Goal: Information Seeking & Learning: Check status

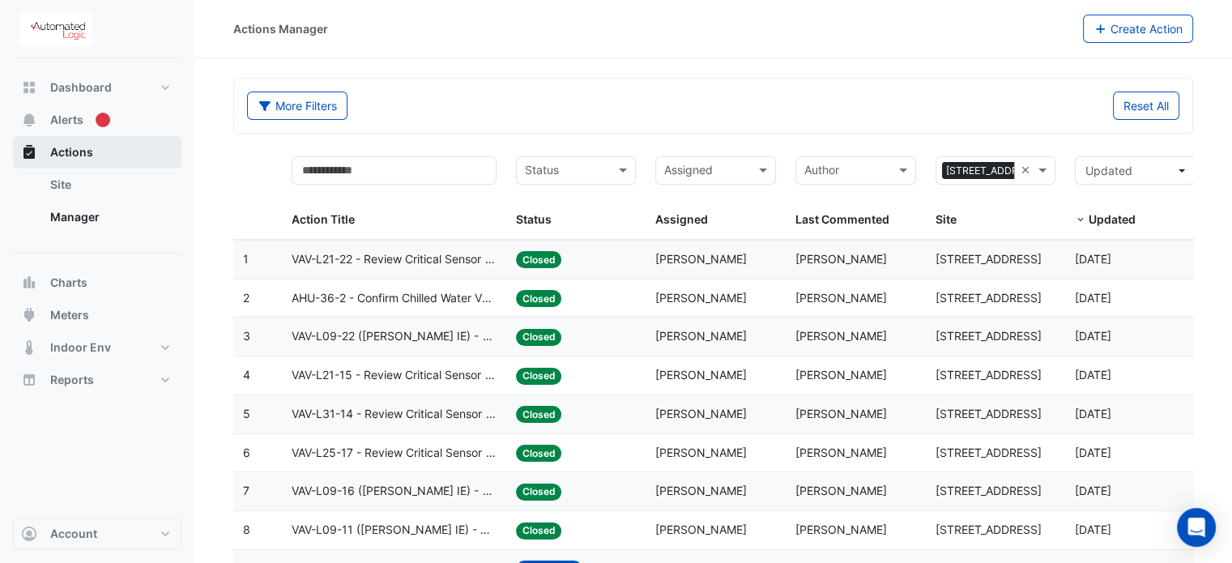
click at [57, 151] on span "Actions" at bounding box center [71, 152] width 43 height 16
click at [81, 83] on span "Dashboard" at bounding box center [81, 87] width 62 height 16
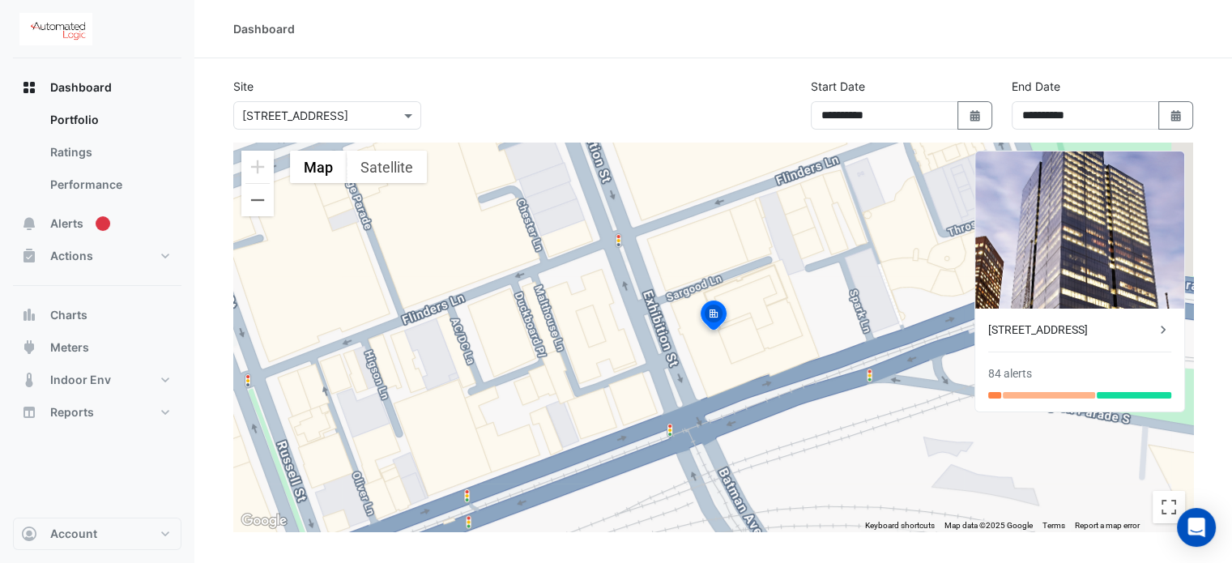
click at [714, 311] on img at bounding box center [714, 317] width 36 height 39
click at [709, 316] on img at bounding box center [714, 317] width 36 height 39
click at [1080, 249] on img at bounding box center [1079, 229] width 209 height 157
click at [1043, 394] on div at bounding box center [1048, 395] width 92 height 6
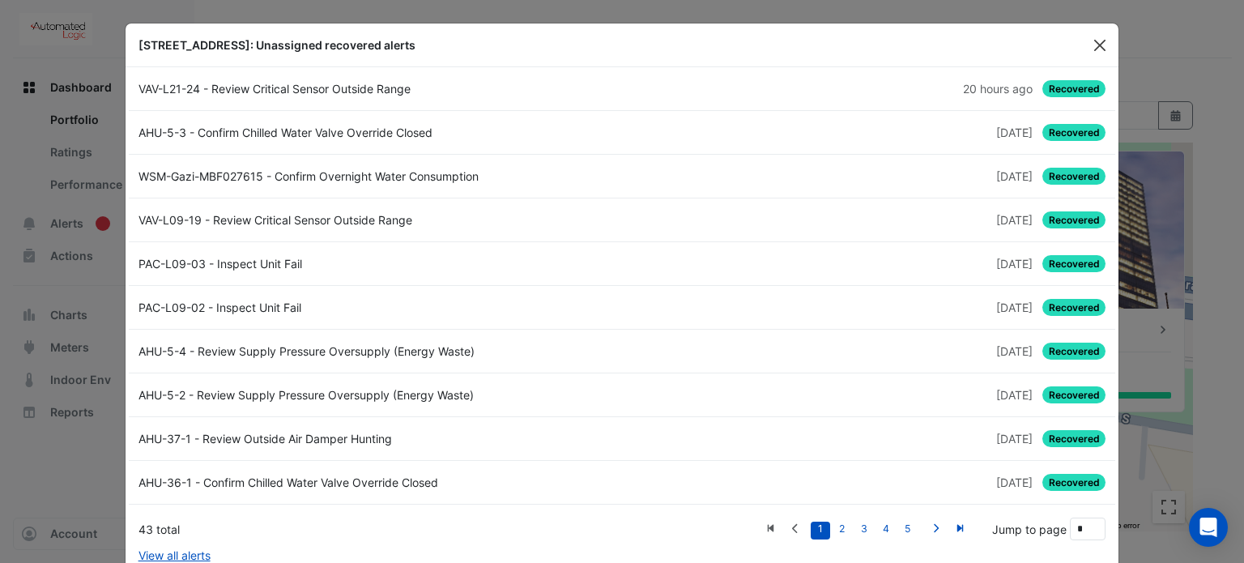
click at [1087, 41] on button "Close" at bounding box center [1099, 45] width 24 height 24
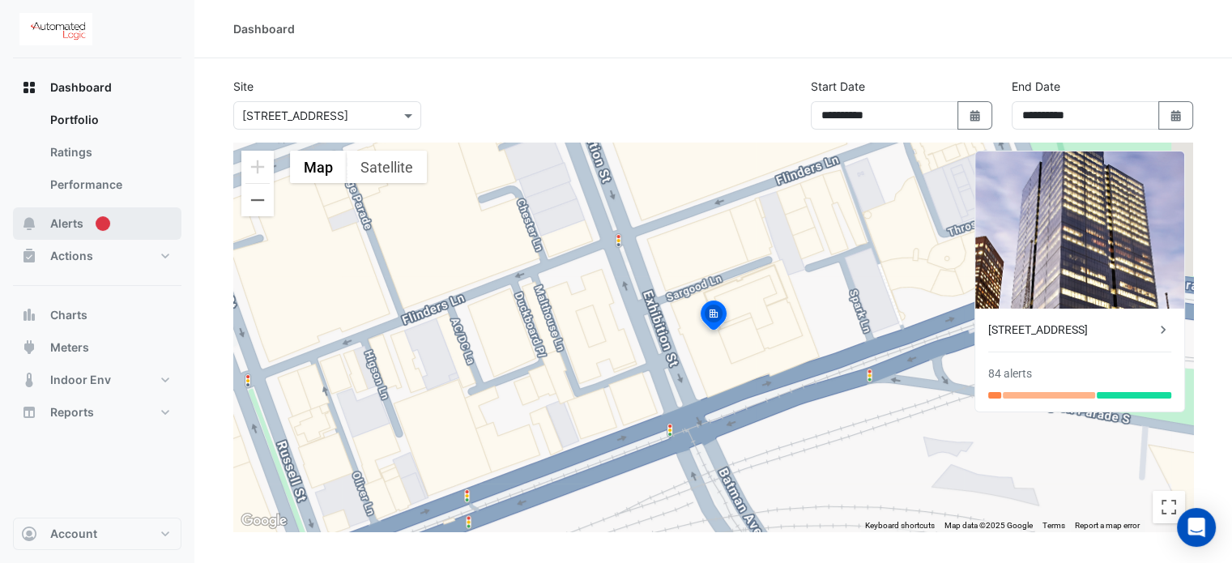
click at [73, 223] on span "Alerts" at bounding box center [66, 223] width 33 height 16
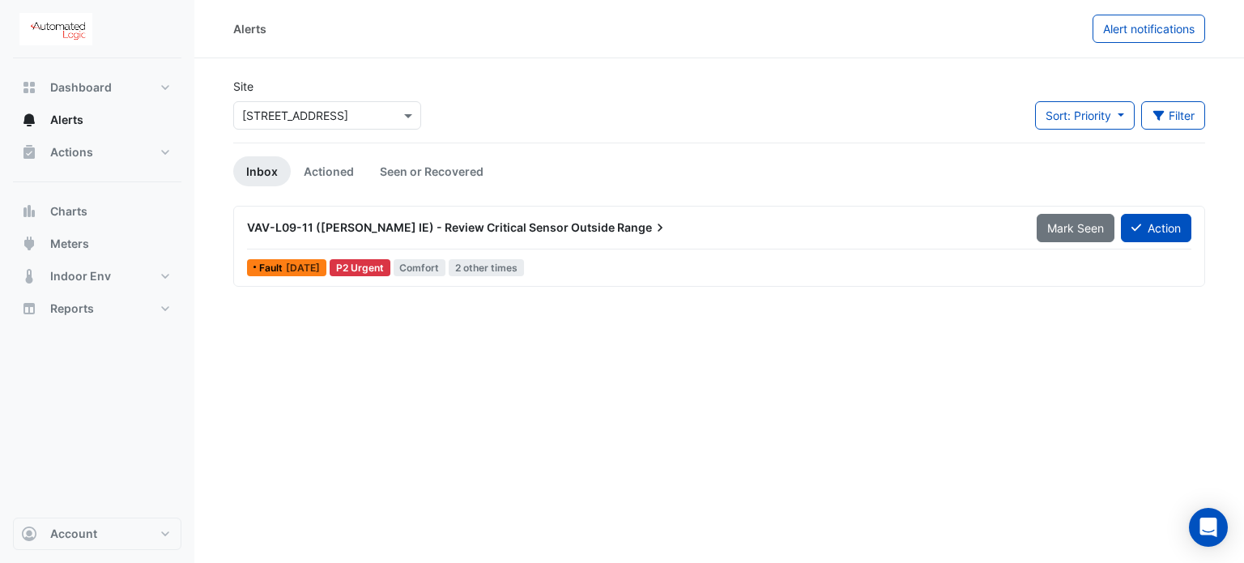
click at [288, 266] on span "[DATE]" at bounding box center [303, 268] width 34 height 12
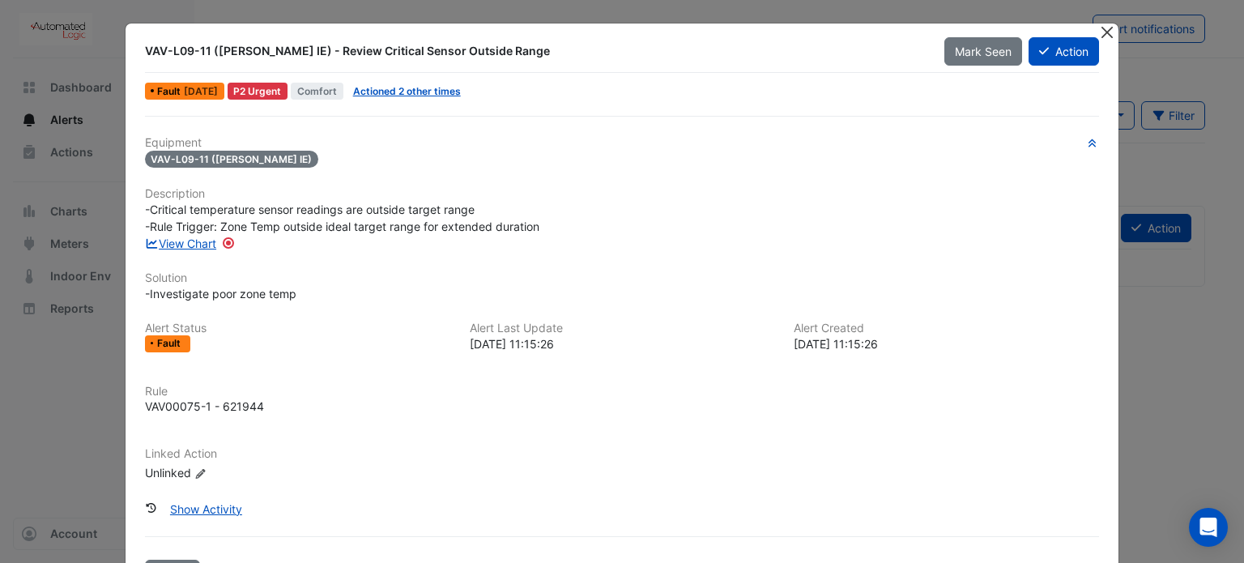
click at [1106, 25] on button "Close" at bounding box center [1106, 31] width 17 height 17
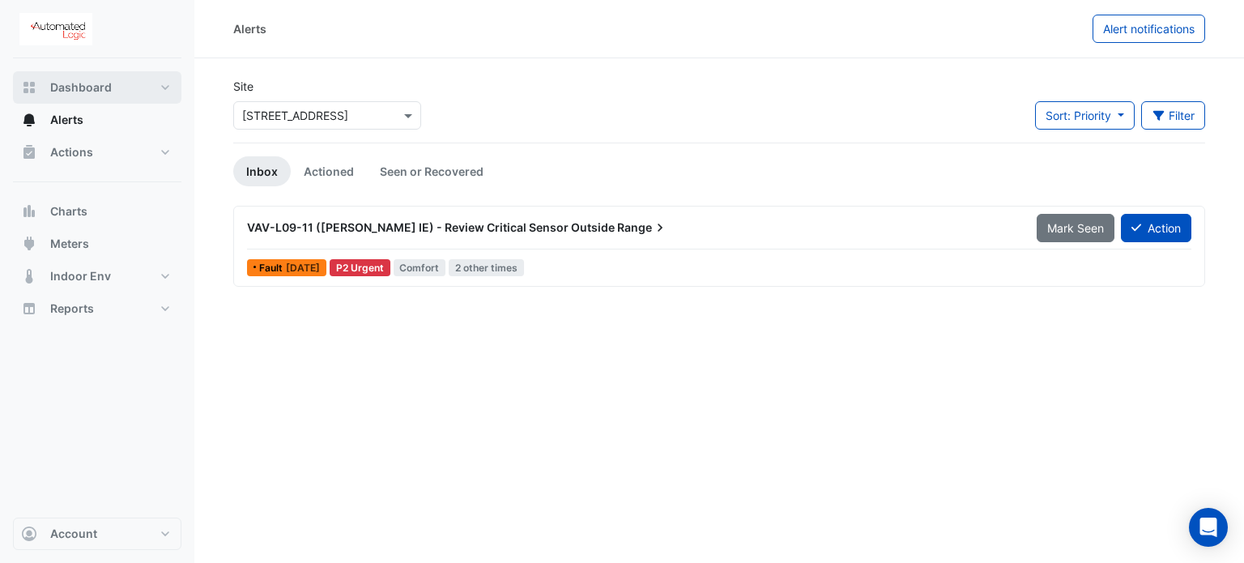
click at [57, 74] on button "Dashboard" at bounding box center [97, 87] width 168 height 32
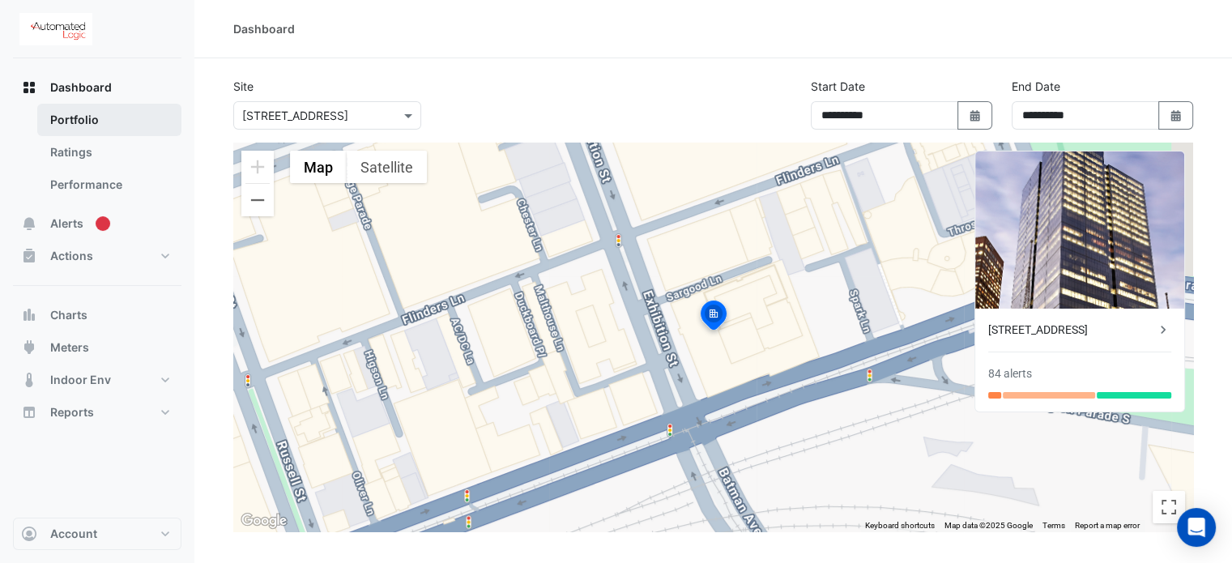
click at [104, 119] on link "Portfolio" at bounding box center [109, 120] width 144 height 32
click at [55, 125] on link "Portfolio" at bounding box center [109, 120] width 144 height 32
click at [68, 156] on link "Ratings" at bounding box center [109, 152] width 144 height 32
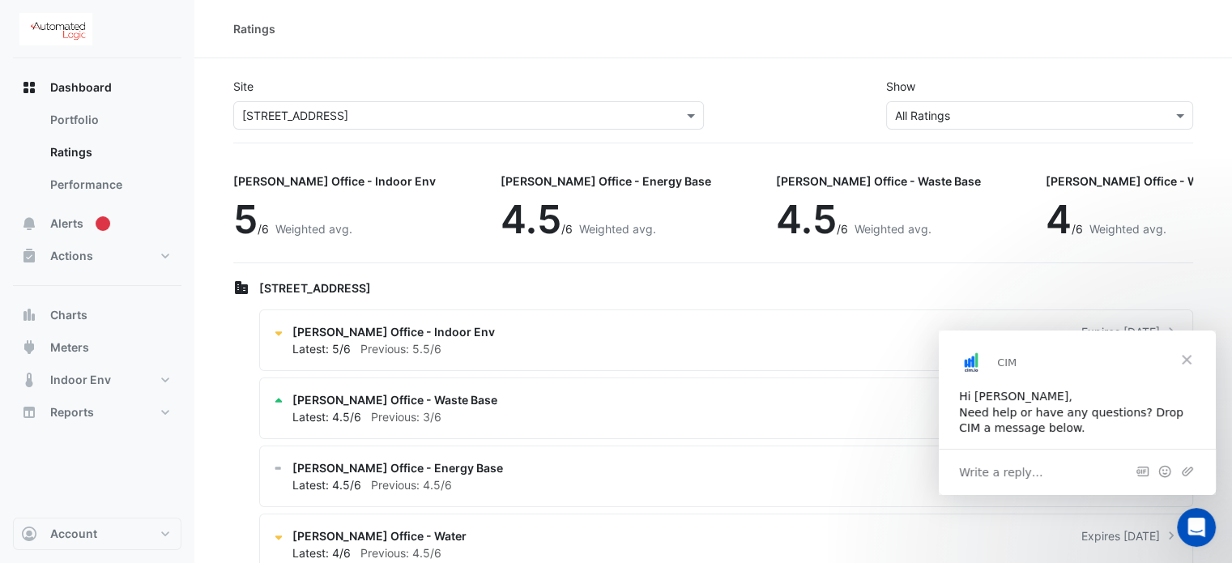
click at [1183, 362] on span "Close" at bounding box center [1186, 359] width 58 height 58
